Goal: Find specific page/section: Find specific page/section

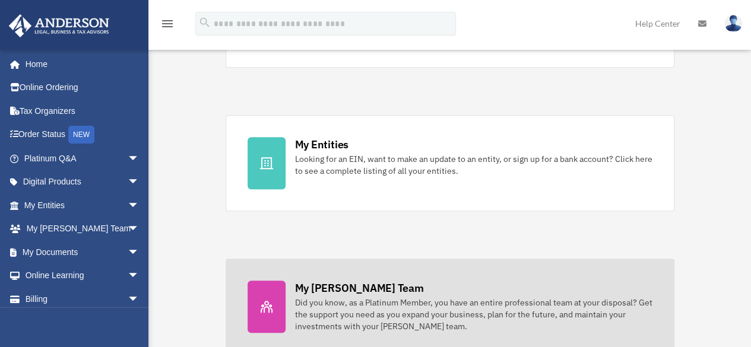
scroll to position [416, 0]
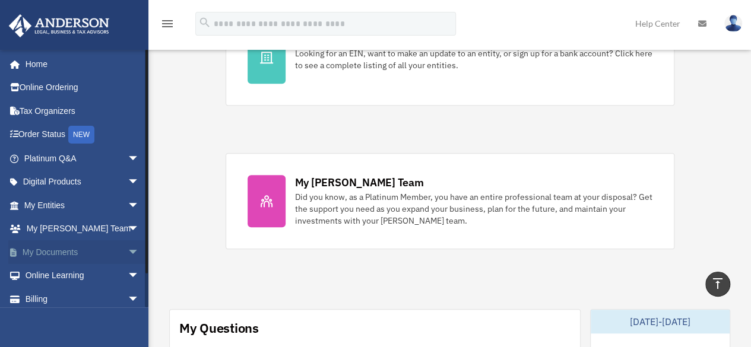
click at [52, 252] on link "My Documents arrow_drop_down" at bounding box center [82, 253] width 149 height 24
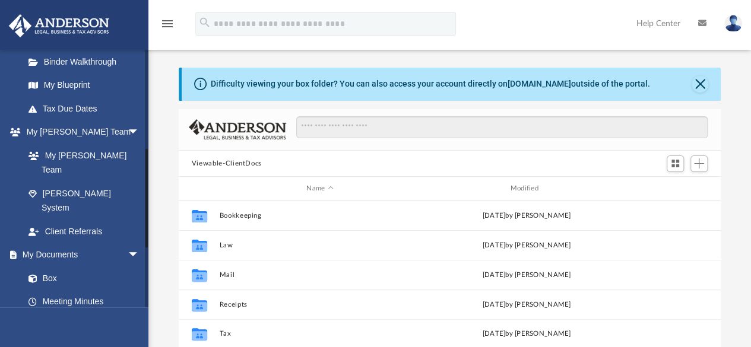
scroll to position [297, 0]
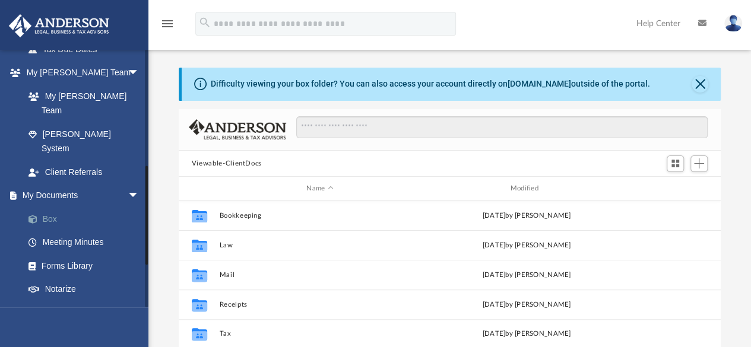
click at [55, 207] on link "Box" at bounding box center [87, 219] width 141 height 24
click at [49, 207] on link "Box" at bounding box center [87, 219] width 141 height 24
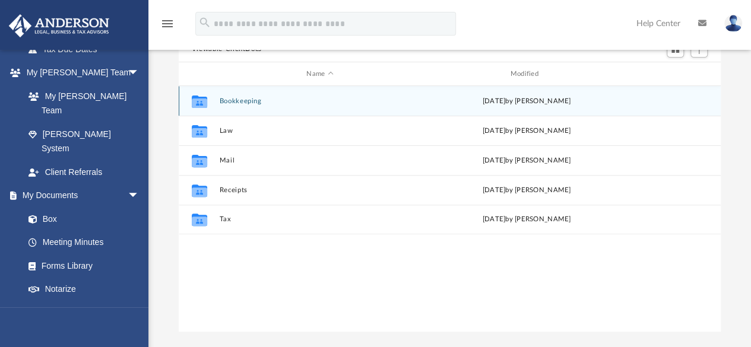
scroll to position [119, 0]
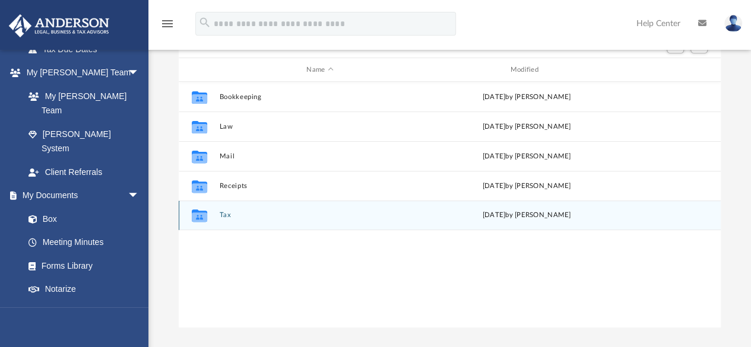
click at [238, 218] on button "Tax" at bounding box center [319, 216] width 201 height 8
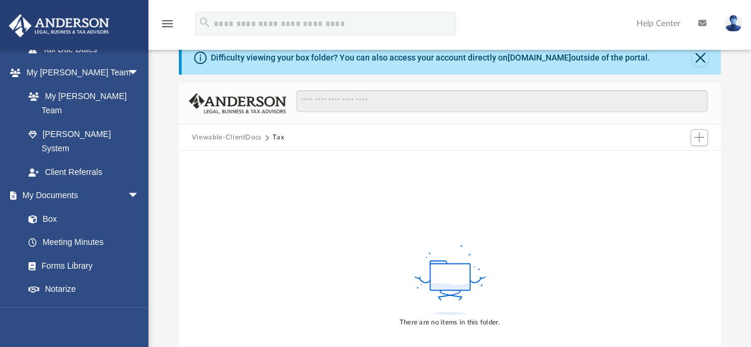
scroll to position [0, 0]
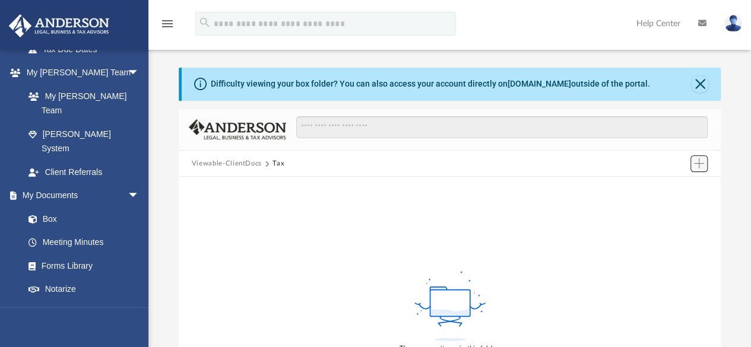
click at [700, 163] on span "Add" at bounding box center [699, 164] width 10 height 10
click at [438, 249] on div "There are no items in this folder." at bounding box center [450, 312] width 543 height 270
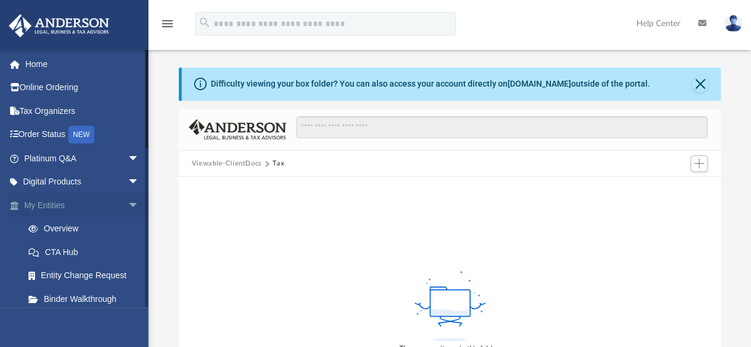
click at [128, 203] on span "arrow_drop_down" at bounding box center [140, 206] width 24 height 24
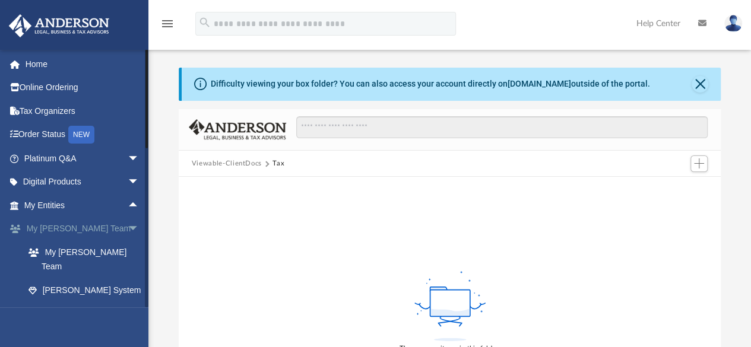
click at [128, 231] on span "arrow_drop_down" at bounding box center [140, 229] width 24 height 24
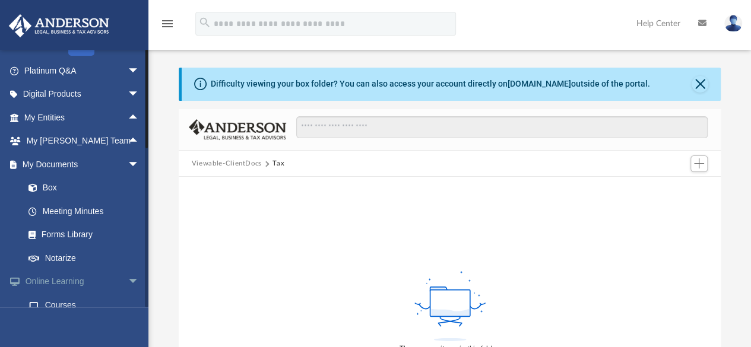
scroll to position [178, 0]
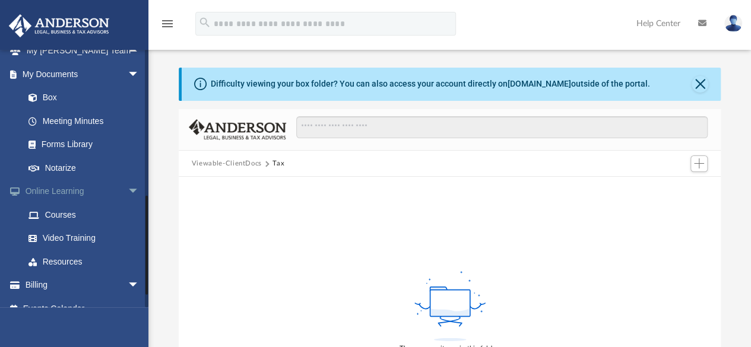
click at [128, 191] on span "arrow_drop_down" at bounding box center [140, 192] width 24 height 24
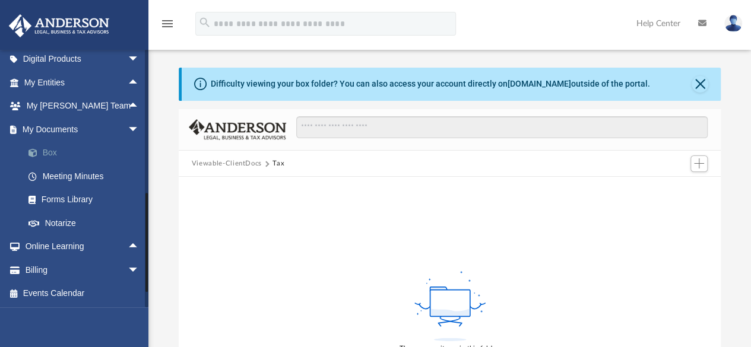
scroll to position [0, 0]
